Goal: Task Accomplishment & Management: Manage account settings

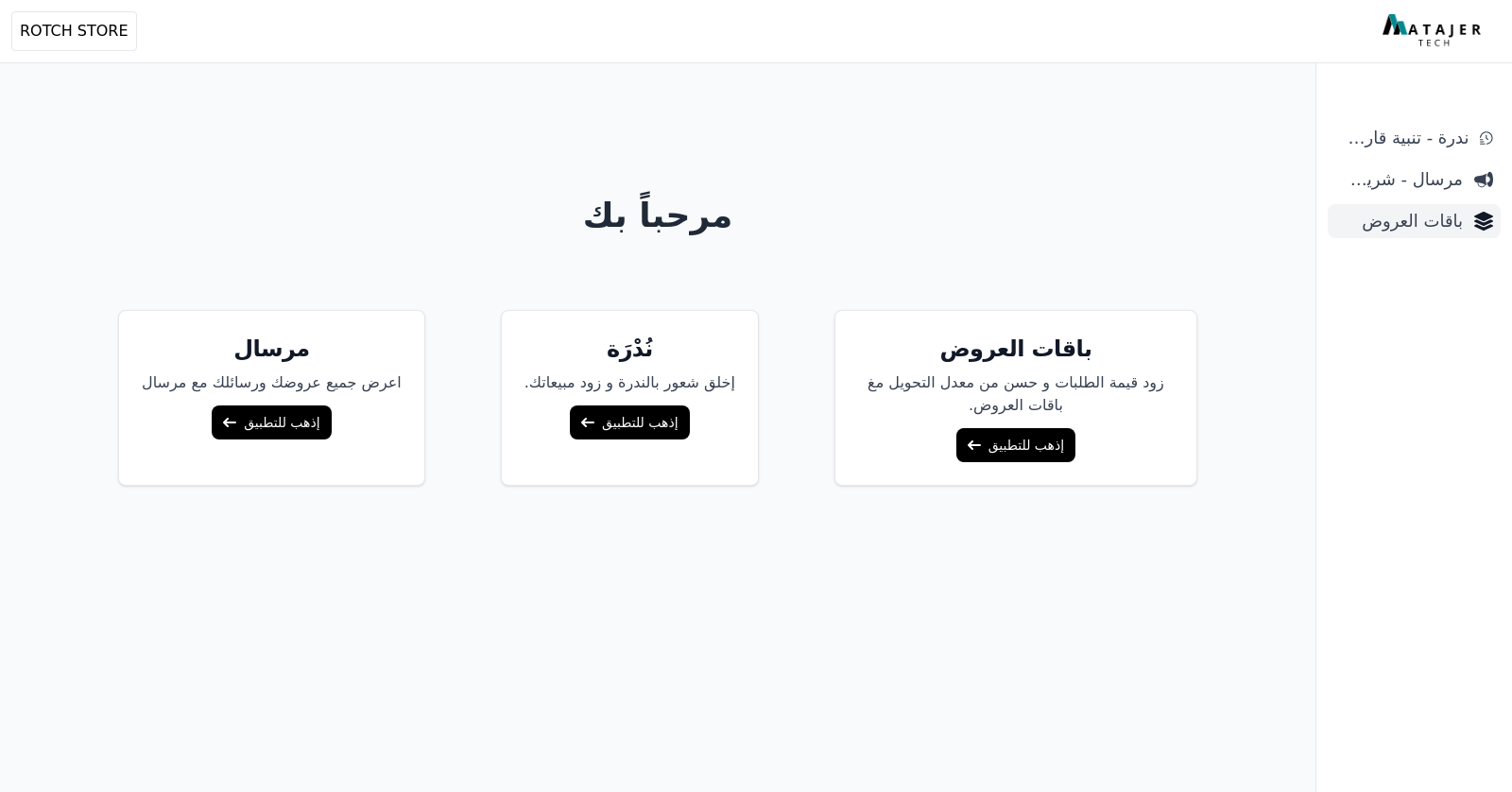
click at [1464, 219] on link "باقات العروض" at bounding box center [1414, 221] width 173 height 34
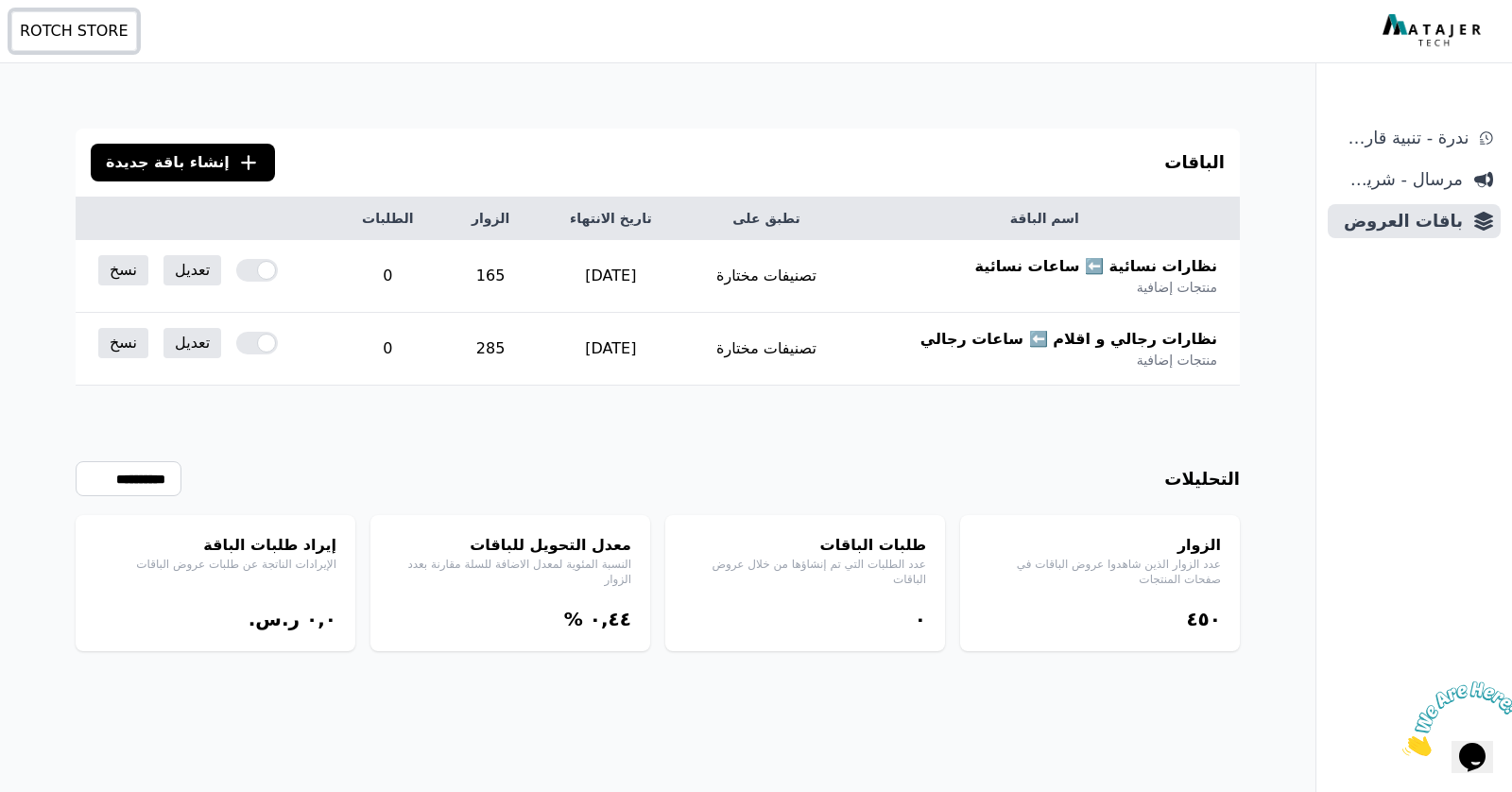
click at [108, 39] on span "ROTCH STORE" at bounding box center [74, 32] width 108 height 23
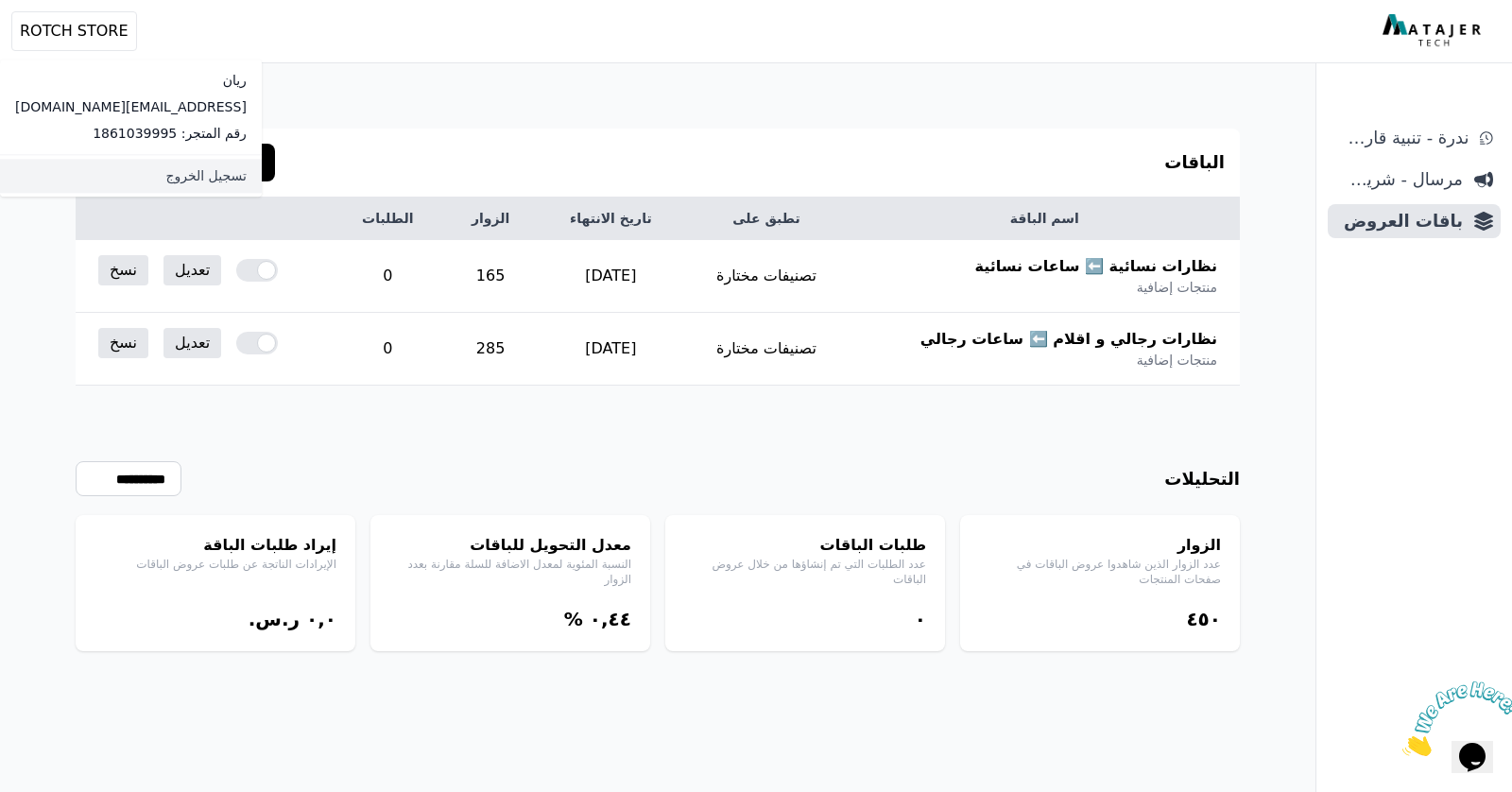
click at [143, 165] on link "تسجيل الخروج" at bounding box center [130, 176] width 261 height 34
